Goal: Obtain resource: Download file/media

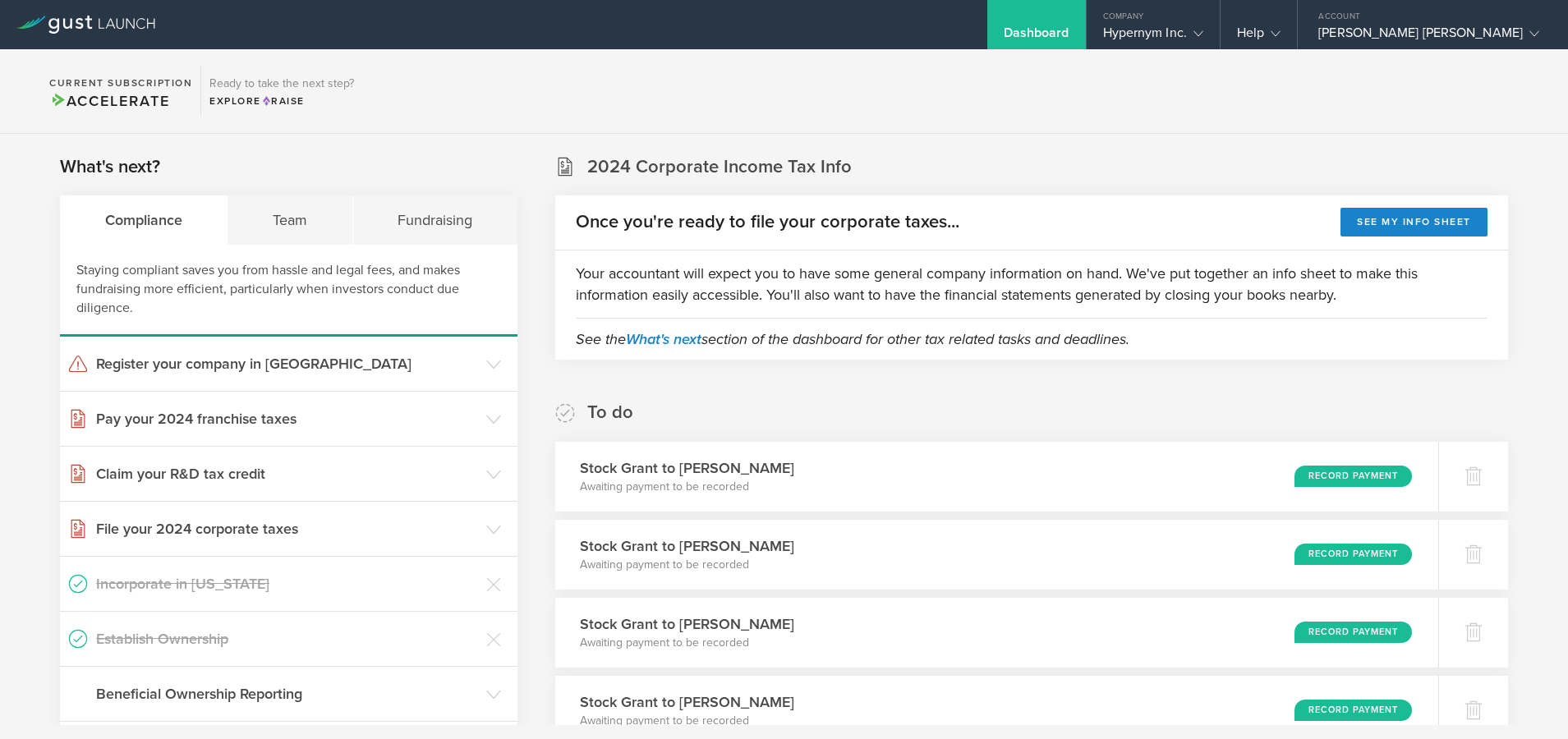
click at [1058, 45] on div "Dashboard" at bounding box center [1036, 24] width 99 height 49
click at [1110, 18] on div "Company" at bounding box center [1154, 12] width 133 height 24
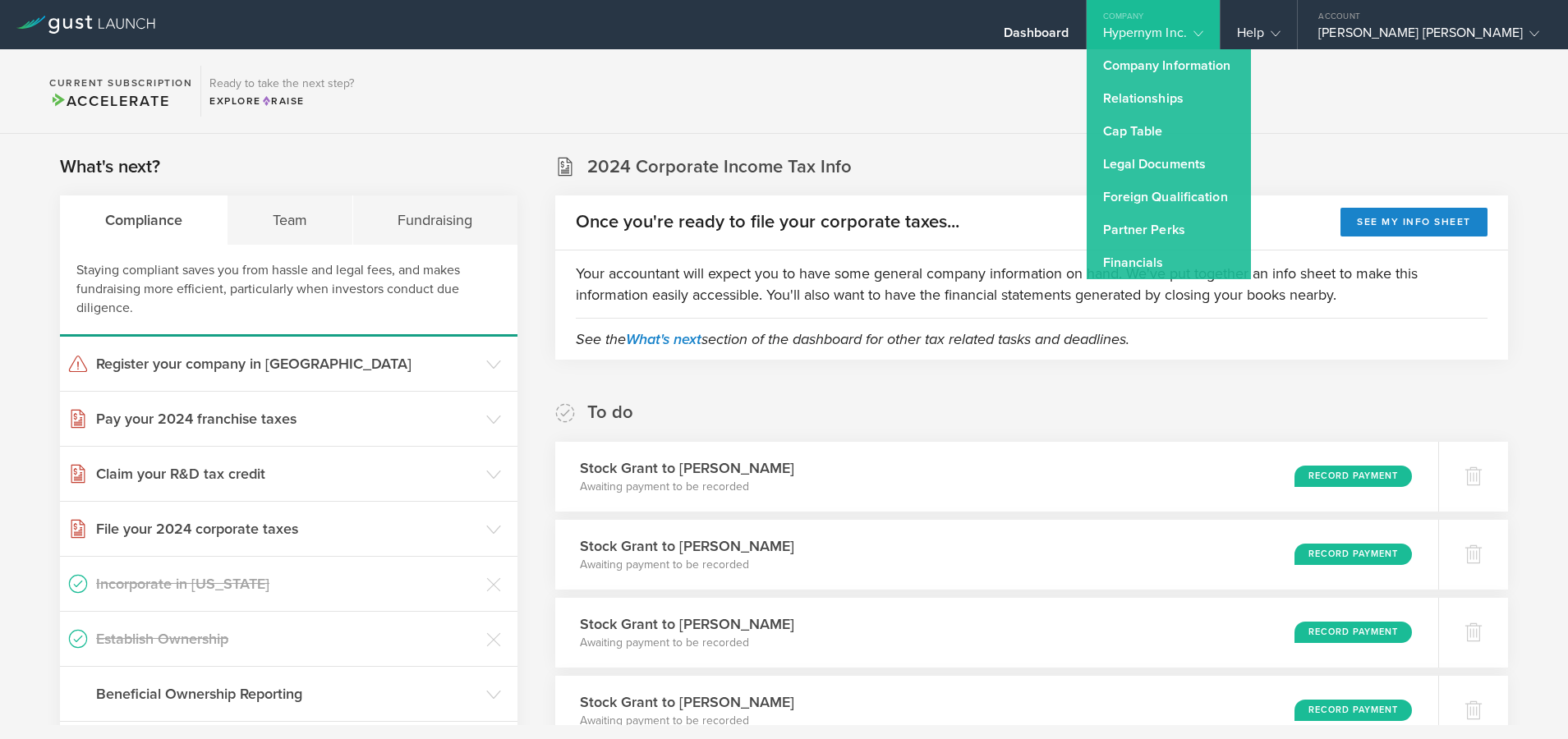
click at [971, 95] on section "Current Subscription Accelerate Ready to take the next step? Explore Raise" at bounding box center [784, 91] width 1568 height 84
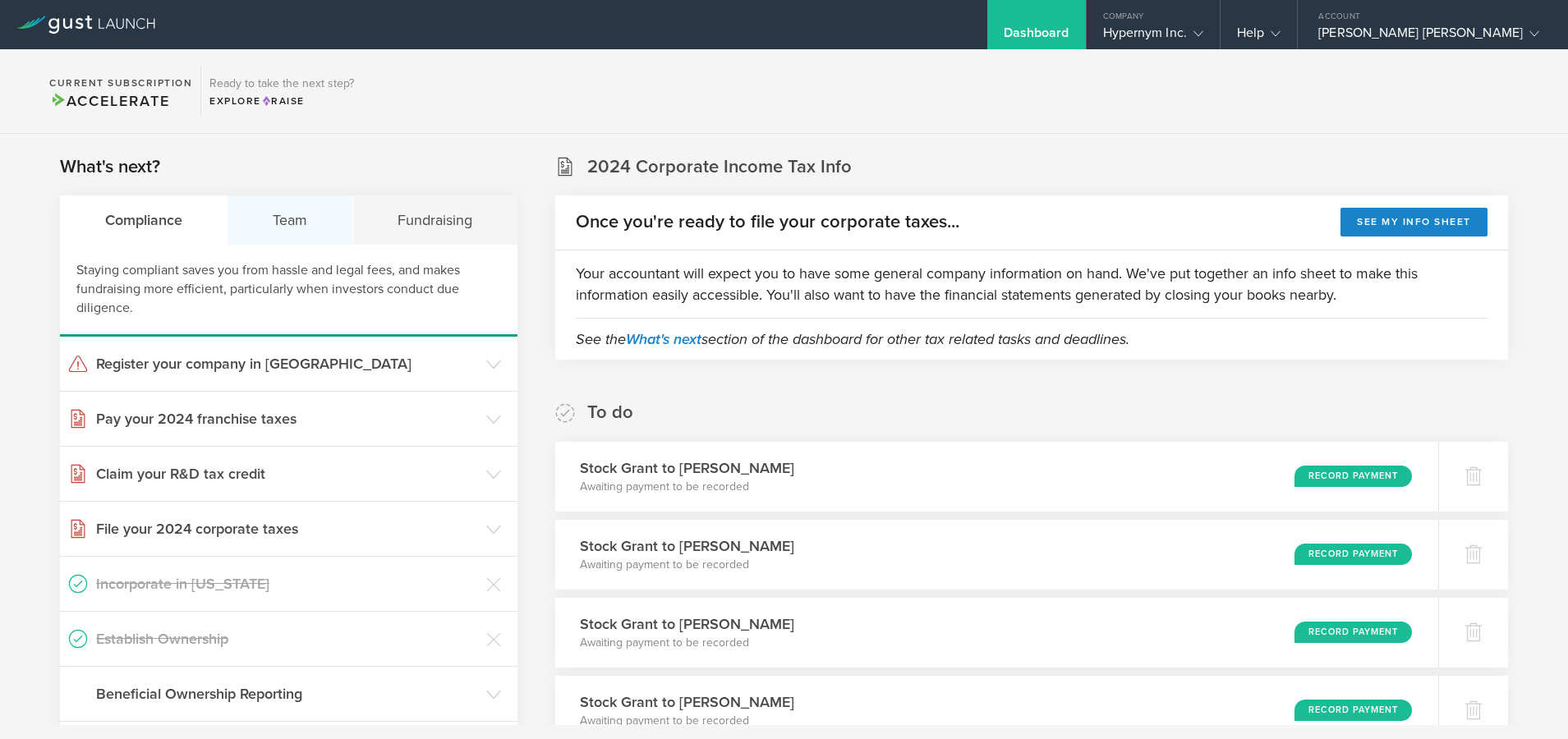
click at [288, 217] on div "Team" at bounding box center [290, 220] width 125 height 49
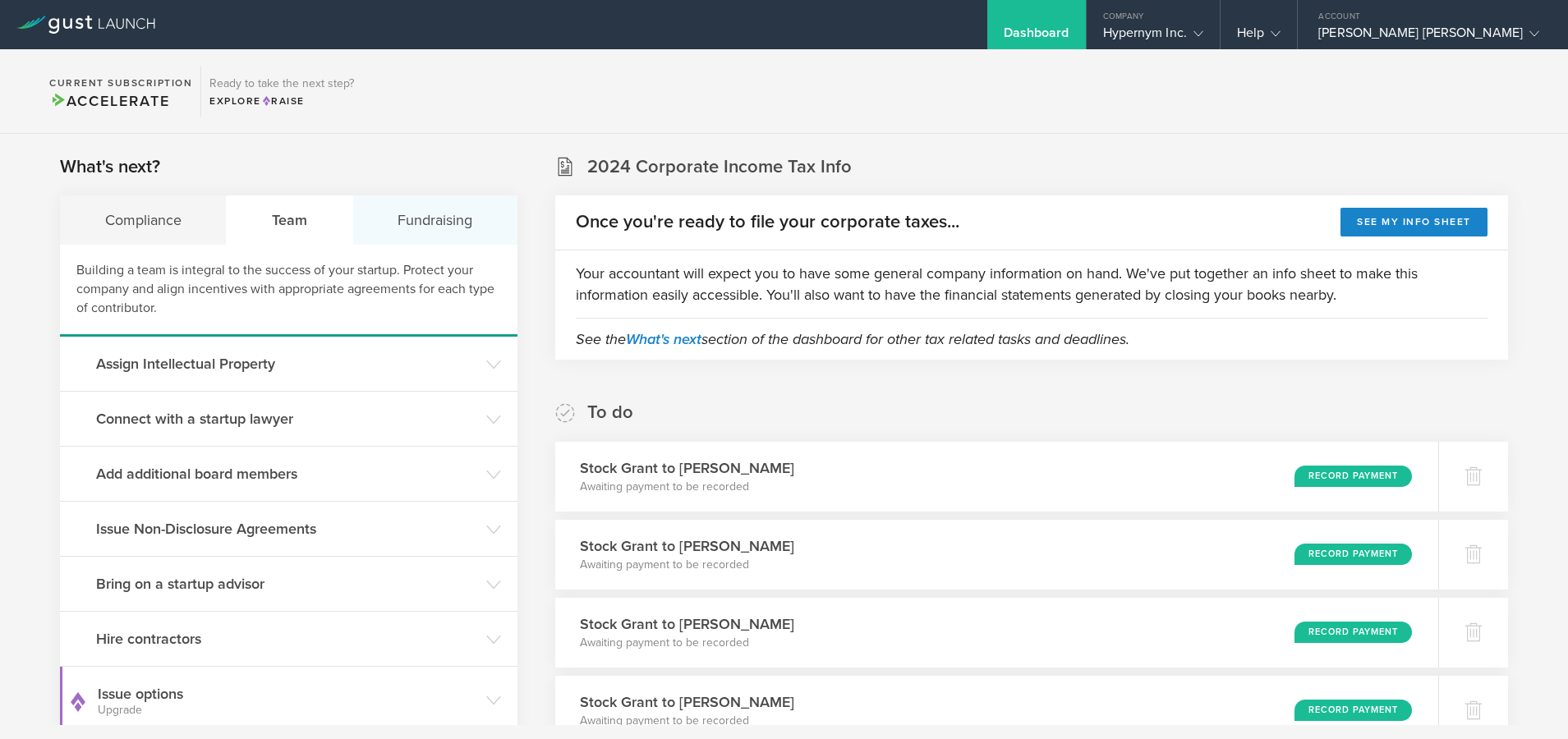
click at [415, 222] on div "Fundraising" at bounding box center [436, 220] width 165 height 49
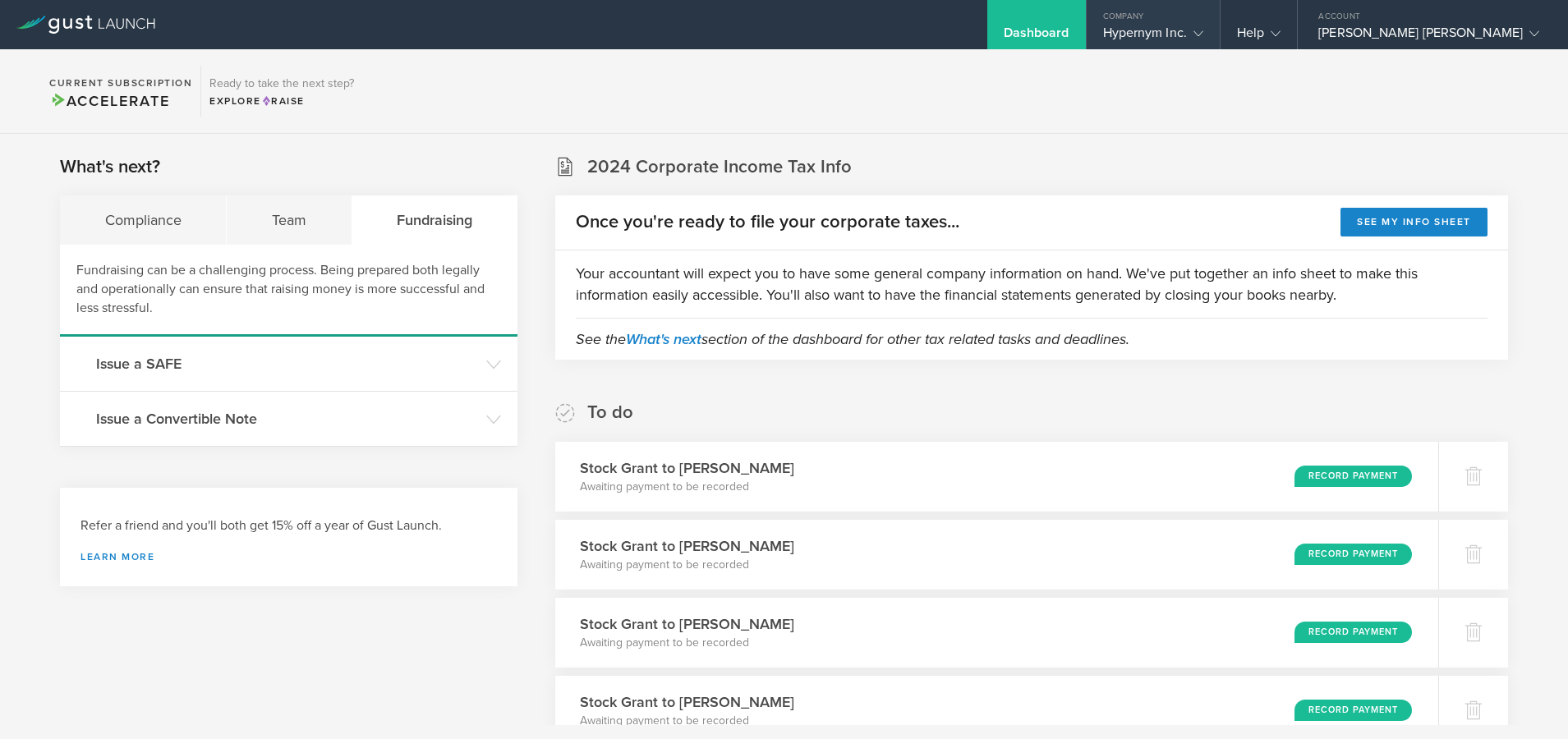
click at [1135, 36] on div "Hypernym Inc." at bounding box center [1154, 36] width 100 height 24
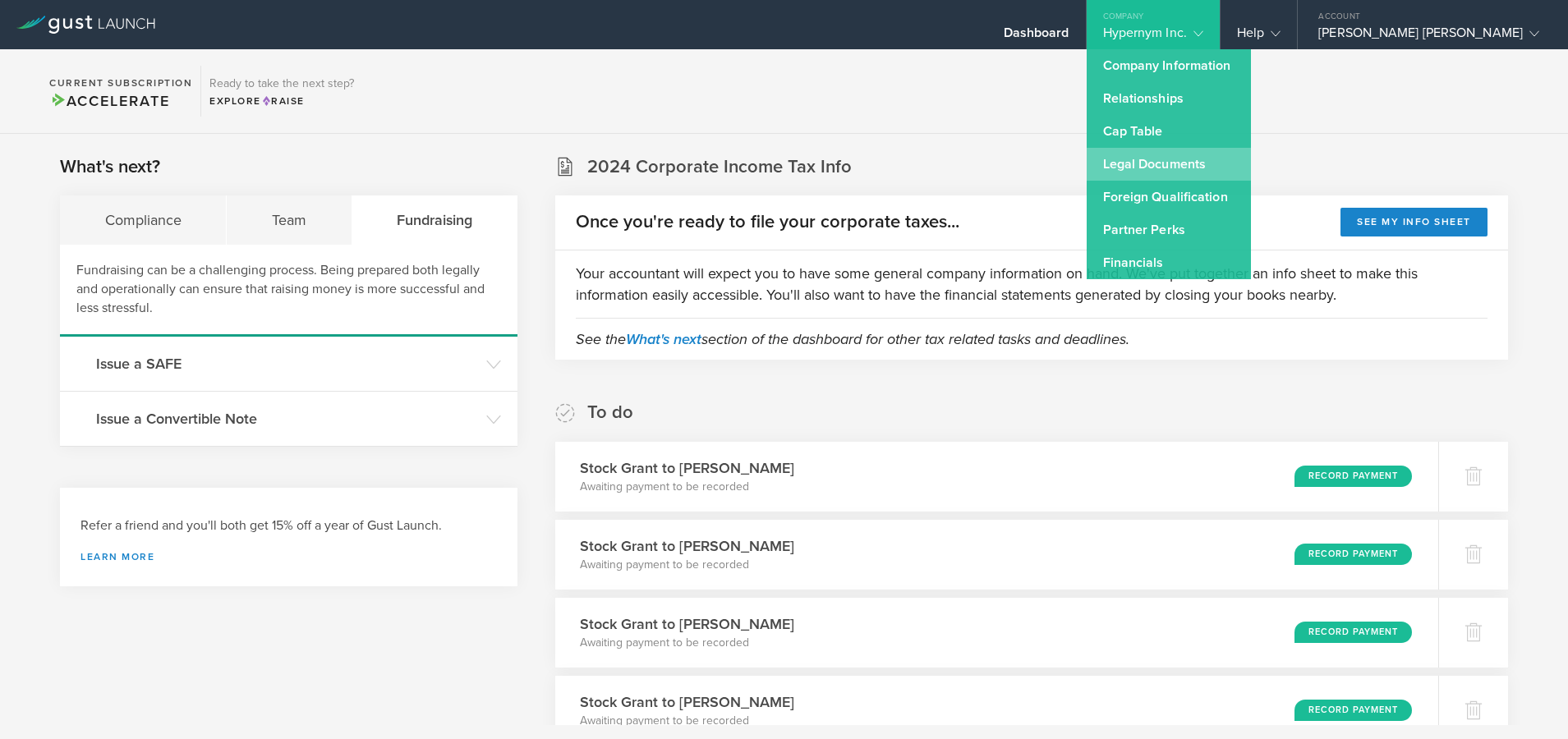
click at [1108, 161] on link "Legal Documents" at bounding box center [1169, 164] width 165 height 33
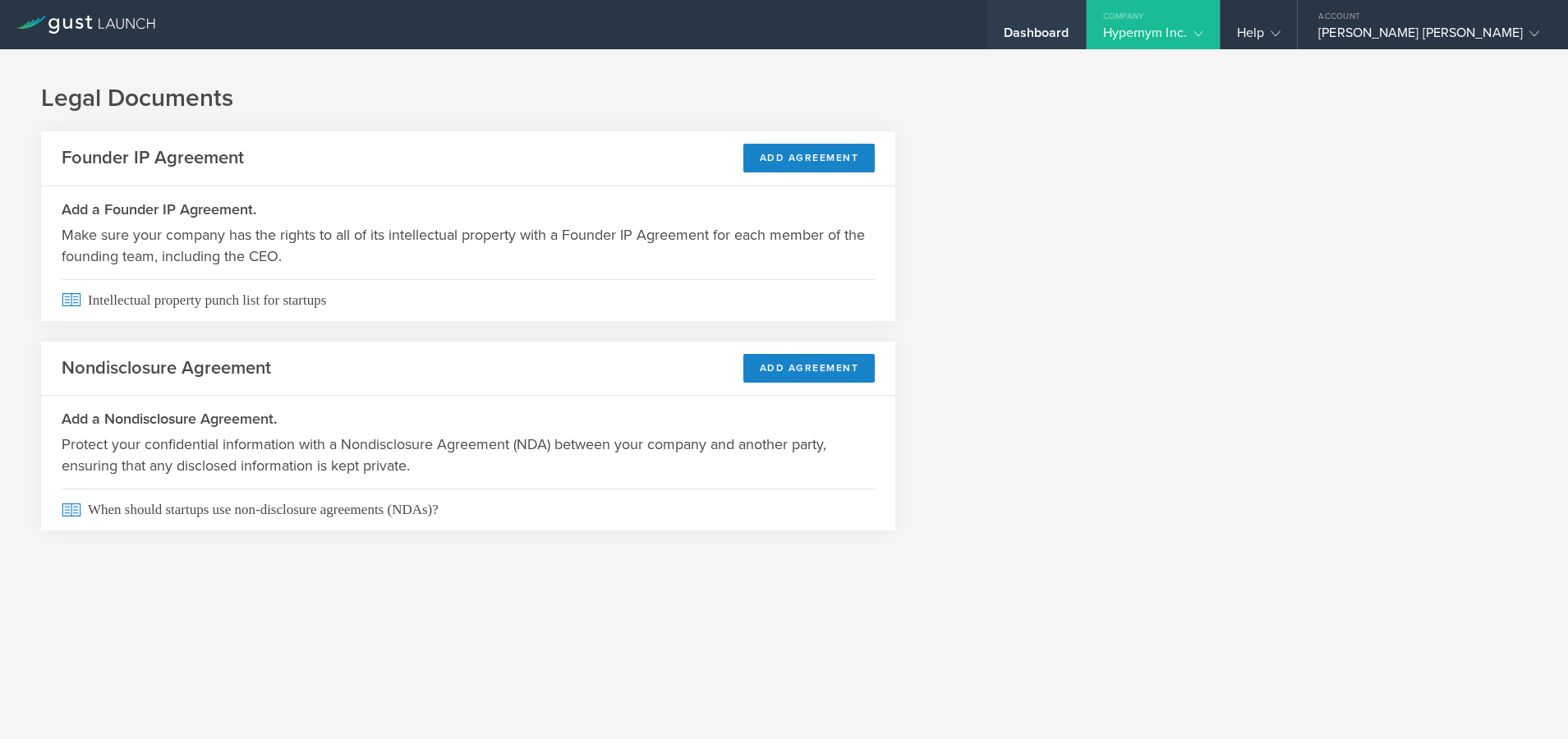
click at [1042, 38] on div "Dashboard" at bounding box center [1036, 36] width 66 height 24
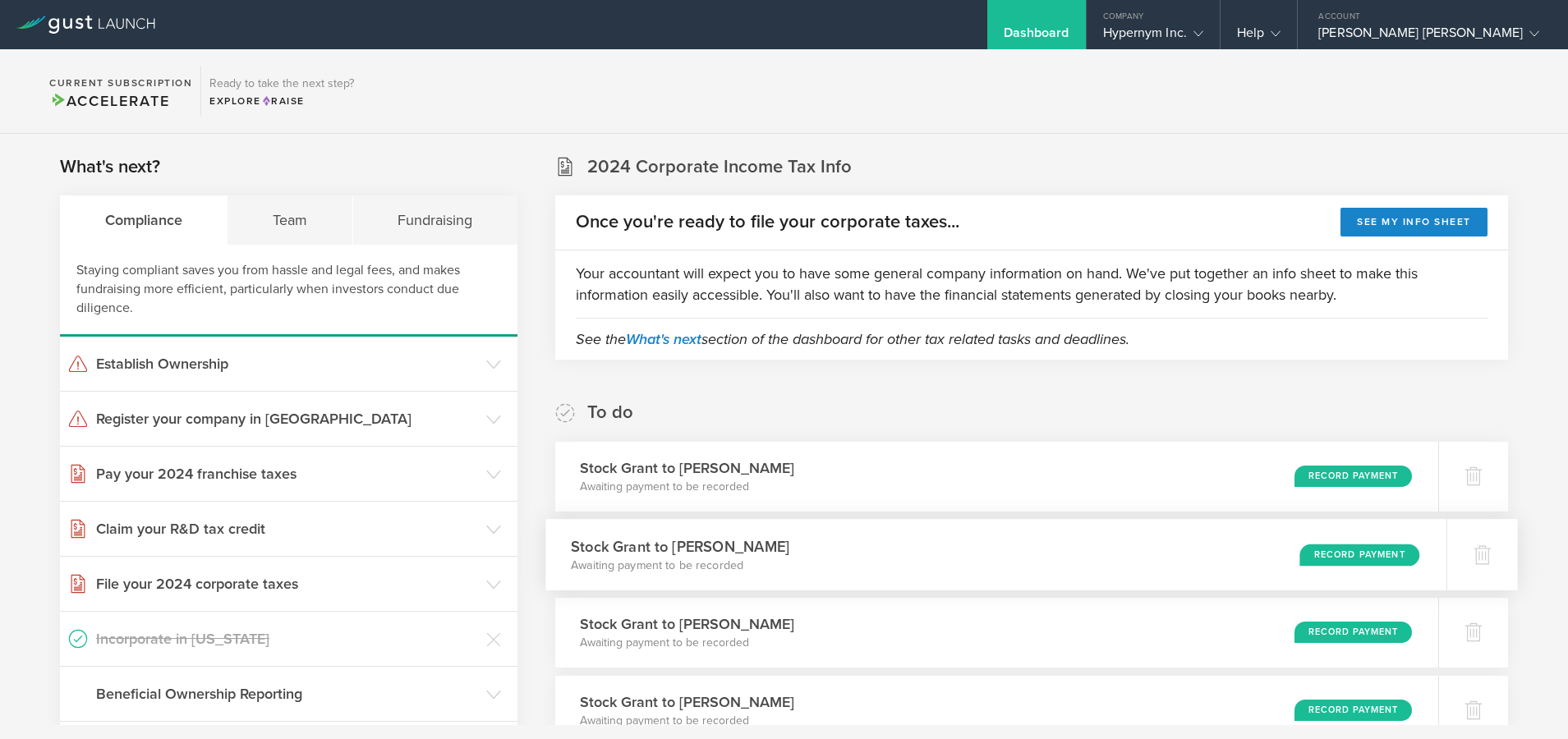
scroll to position [212, 0]
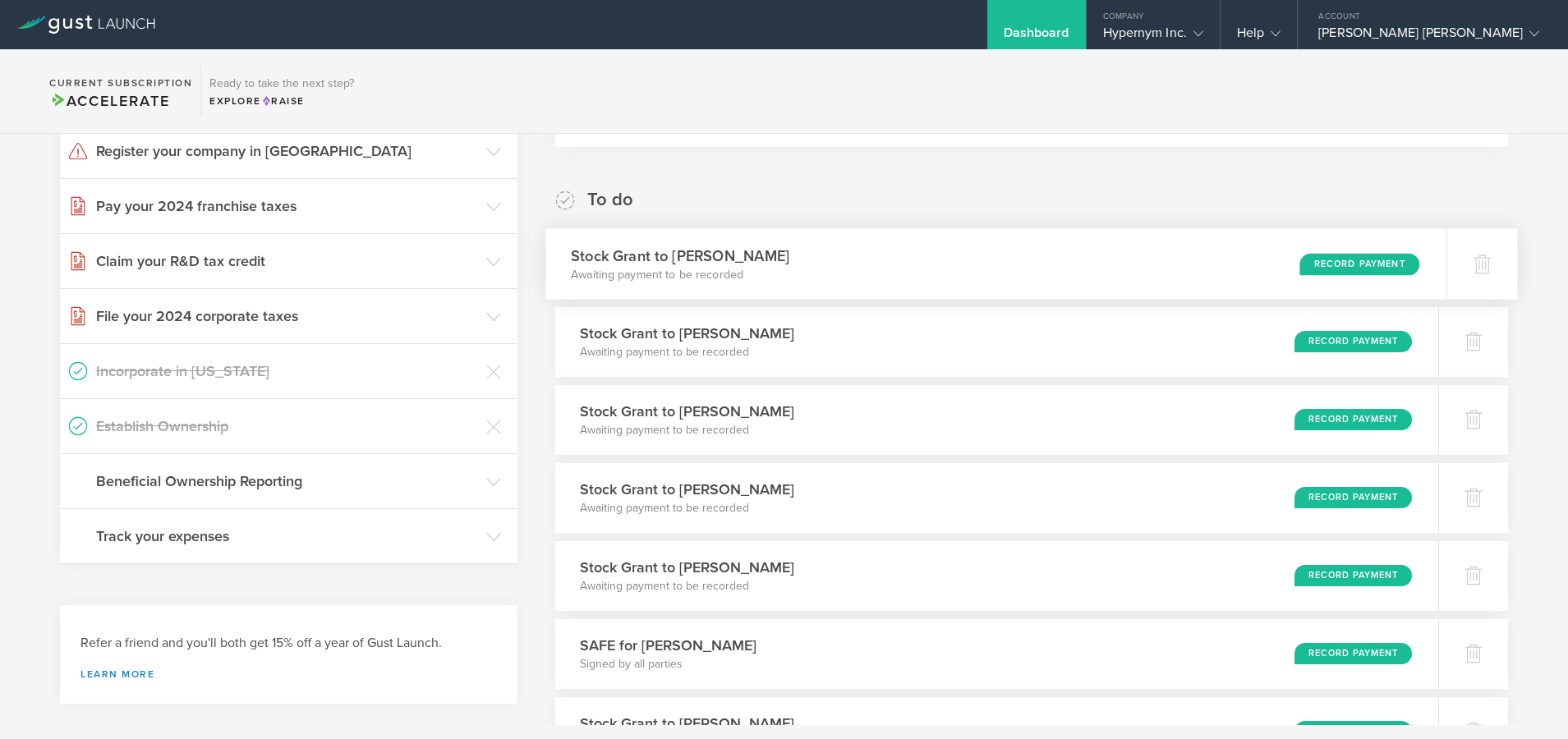
click at [792, 235] on div "Stock Grant to [PERSON_NAME] Awaiting payment to be recorded Record Payment" at bounding box center [996, 263] width 901 height 71
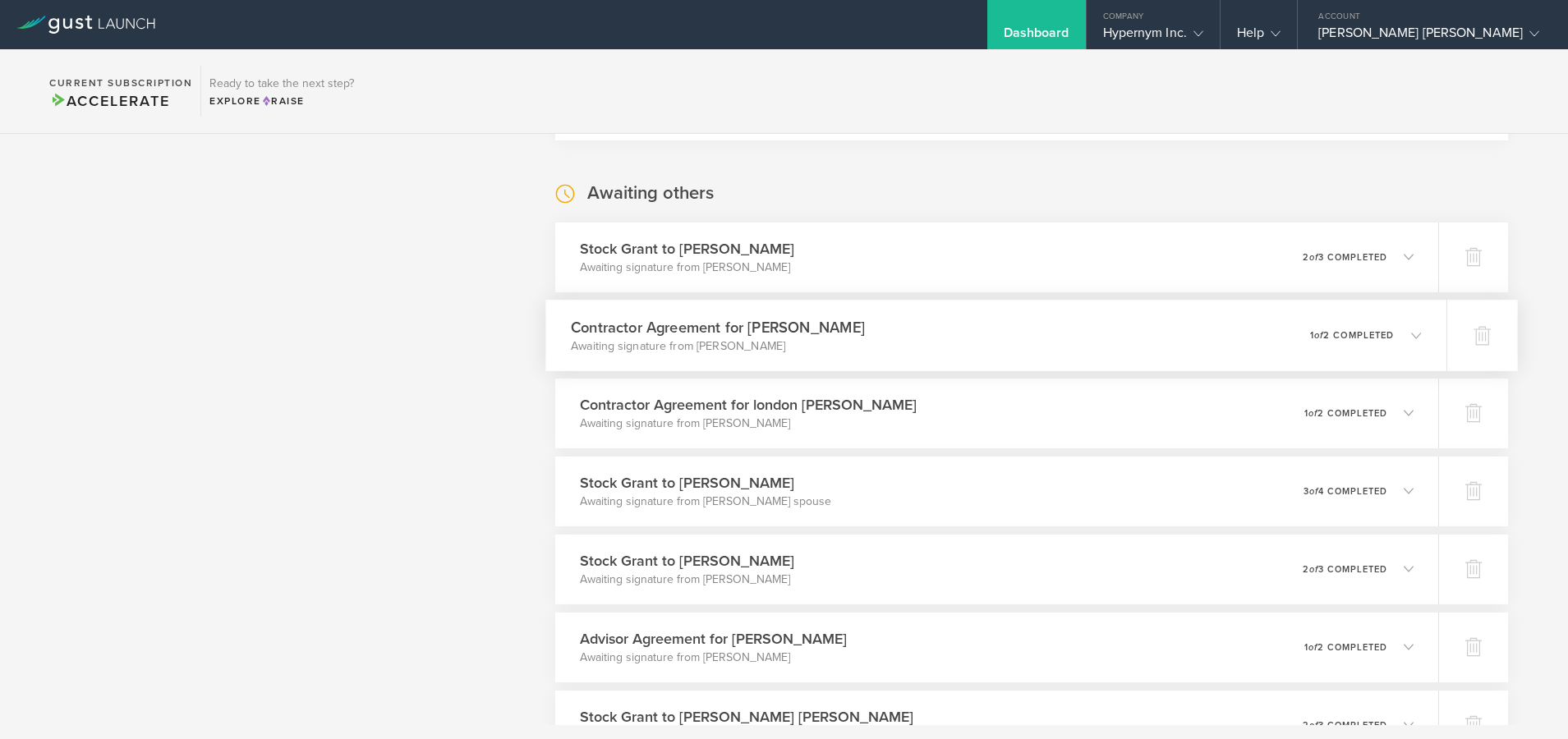
click at [991, 344] on div "Contractor Agreement for [PERSON_NAME] Awaiting signature from [PERSON_NAME] 0 …" at bounding box center [996, 335] width 901 height 71
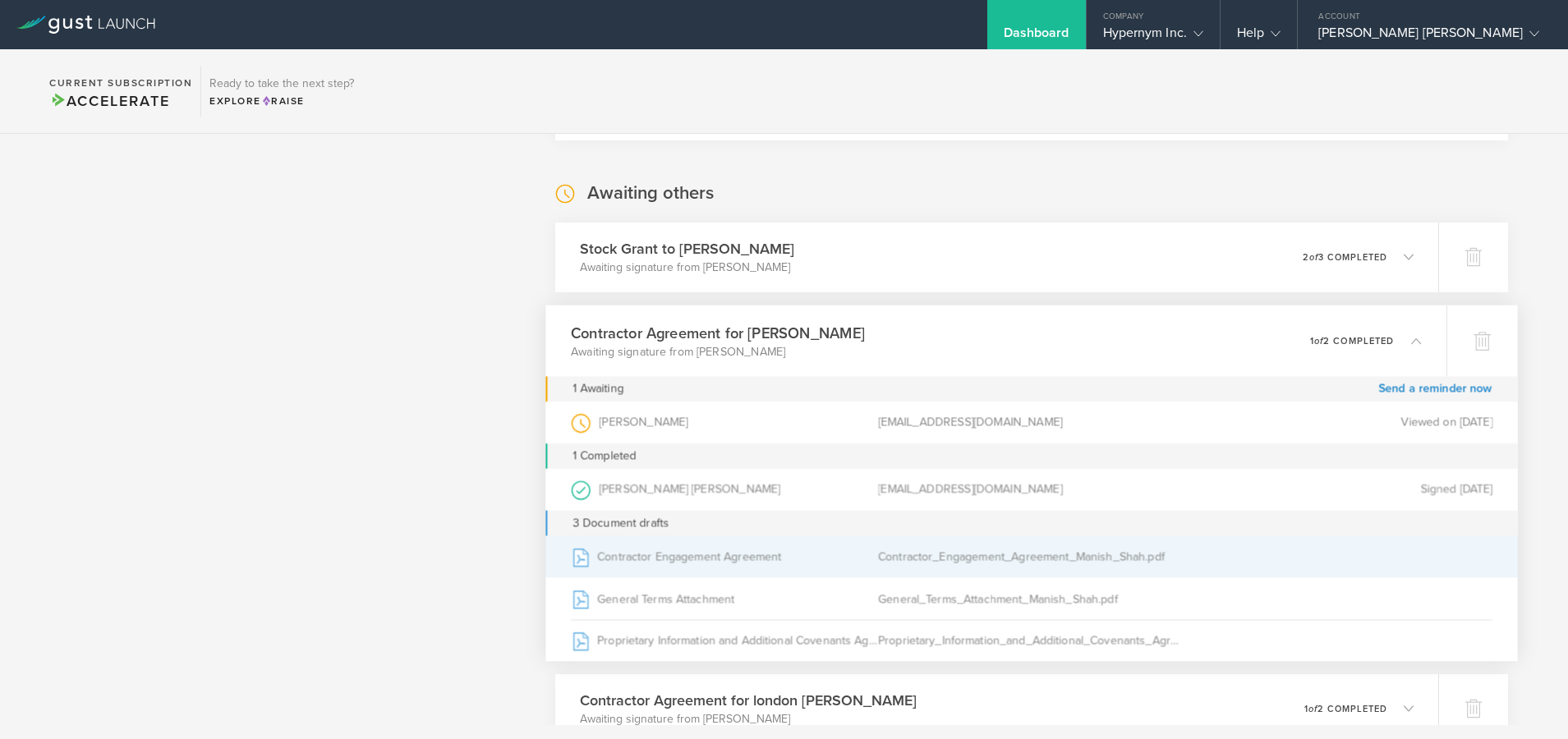
click at [641, 557] on div "Contractor Engagement Agreement" at bounding box center [725, 557] width 308 height 41
click at [698, 563] on div "Contractor Engagement Agreement" at bounding box center [725, 557] width 308 height 41
